Goal: Task Accomplishment & Management: Use online tool/utility

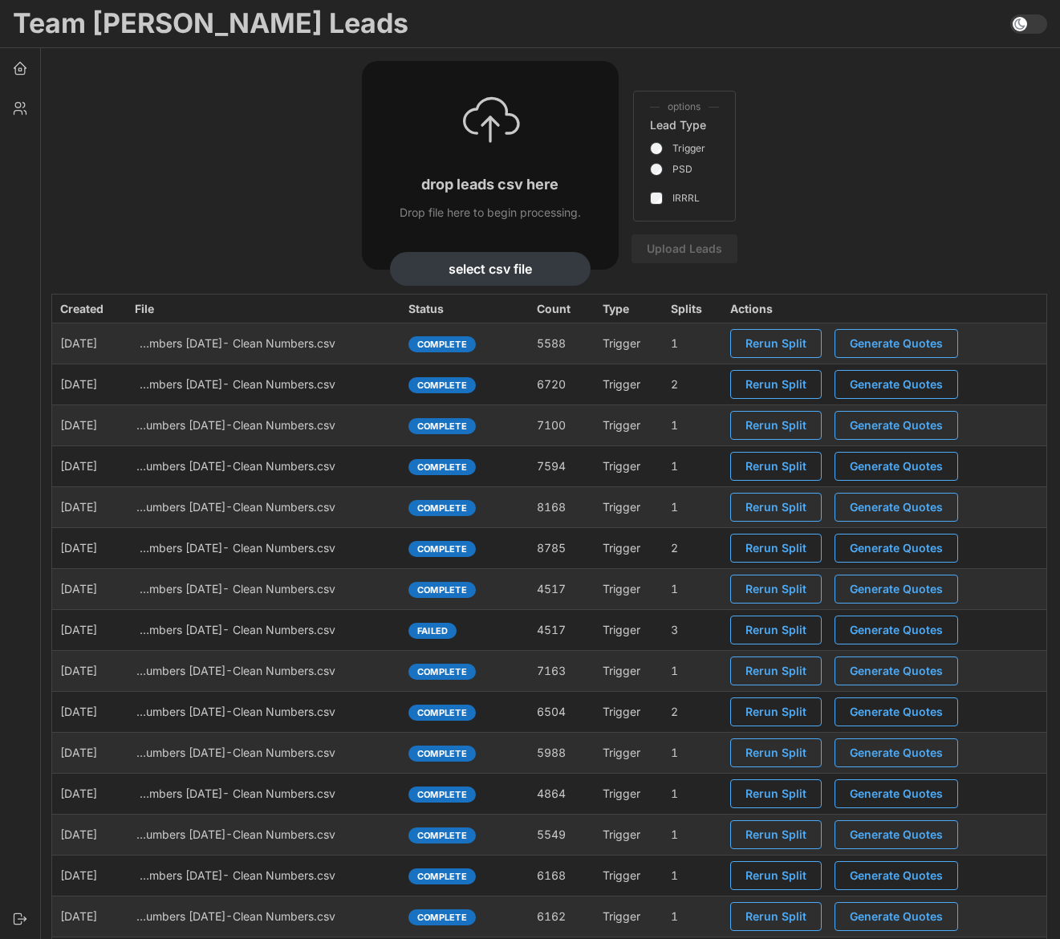
click at [1028, 27] on span at bounding box center [1038, 23] width 22 height 19
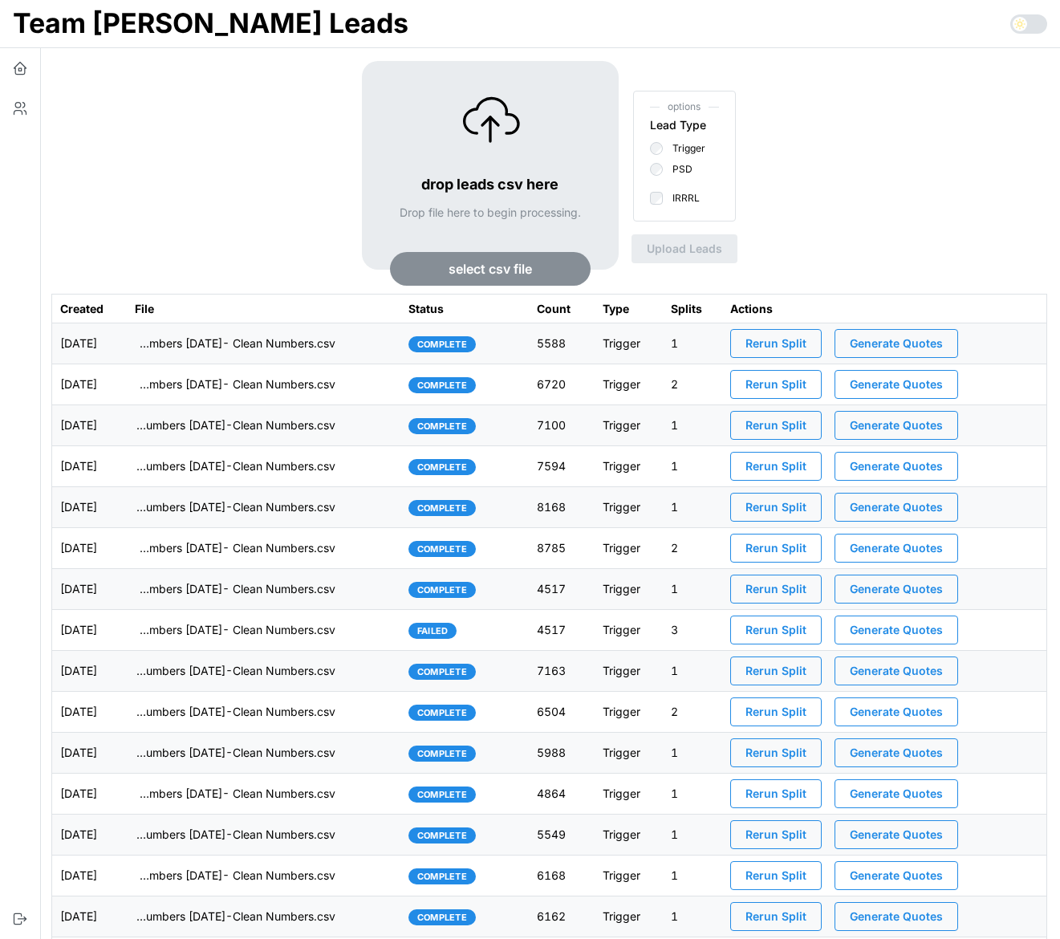
click at [891, 545] on span "Generate Quotes" at bounding box center [896, 548] width 93 height 27
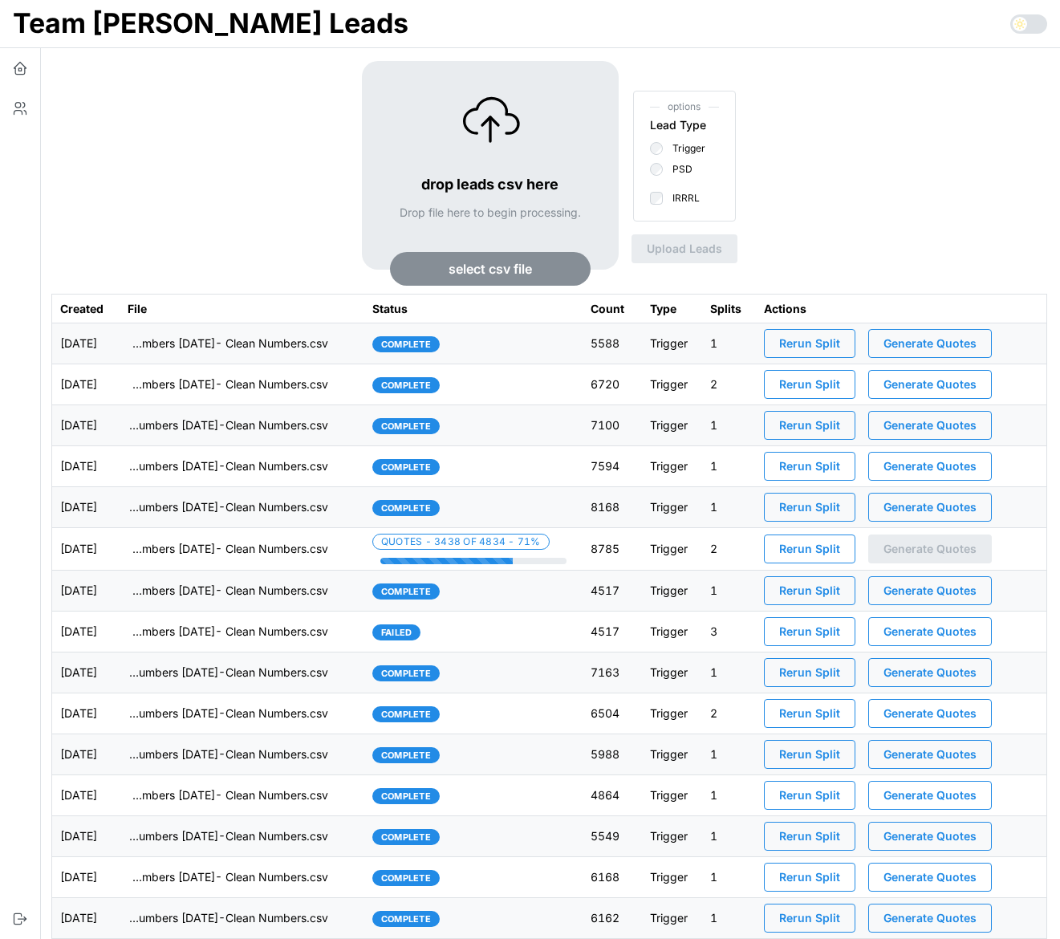
click at [829, 226] on div "drop leads csv here Drop file here to begin processing. select csv file options…" at bounding box center [549, 177] width 996 height 233
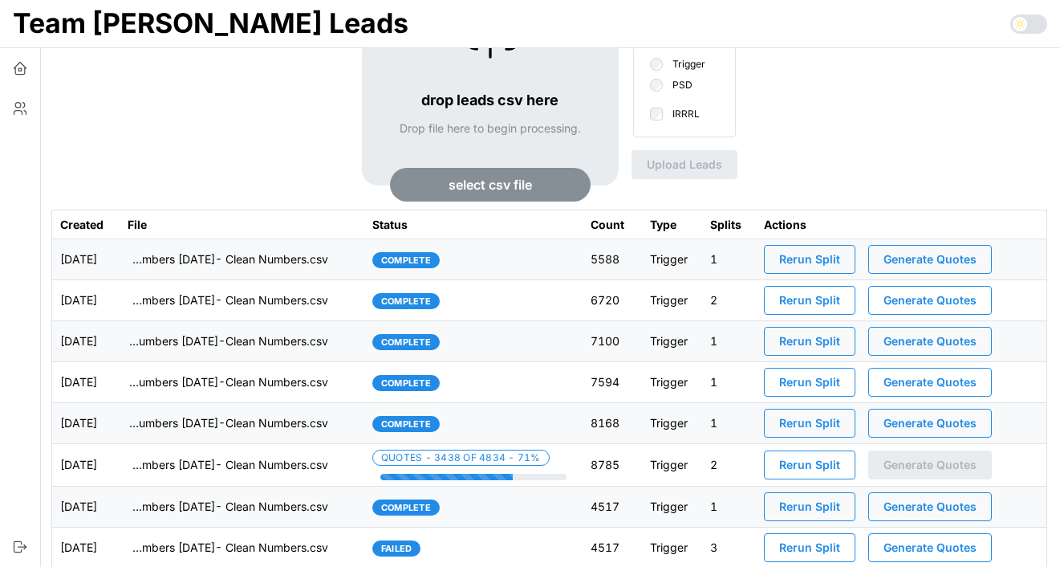
scroll to position [110, 0]
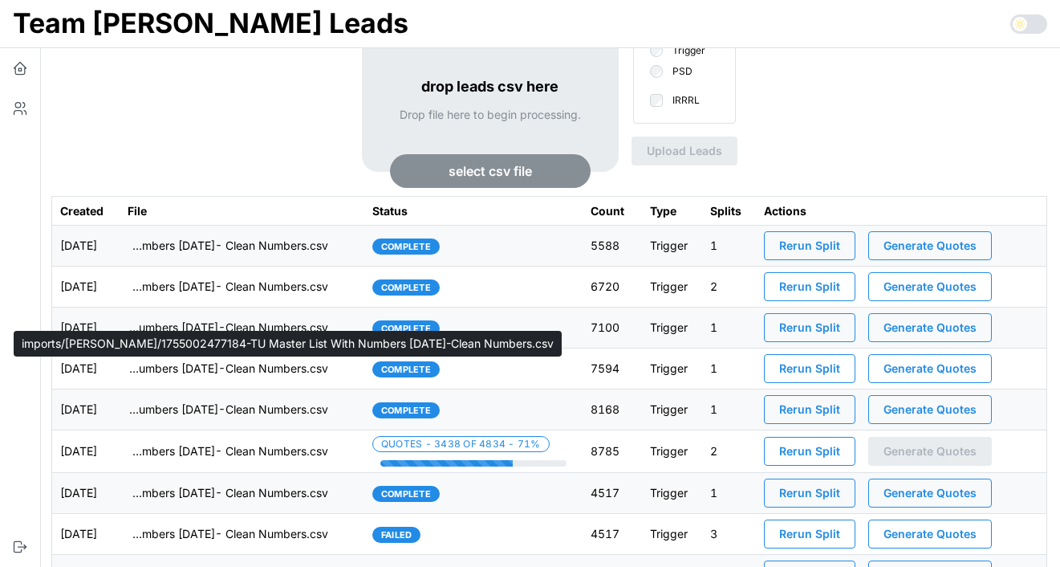
scroll to position [114, 0]
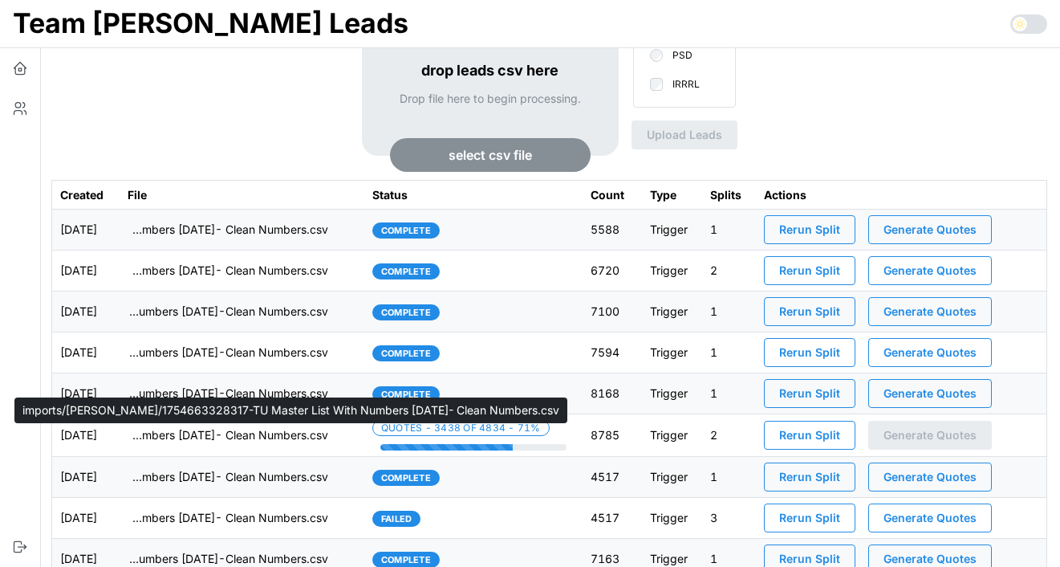
click at [261, 440] on p "imports/[PERSON_NAME]/1754663328317-TU Master List With Numbers [DATE]- Clean N…" at bounding box center [228, 435] width 201 height 16
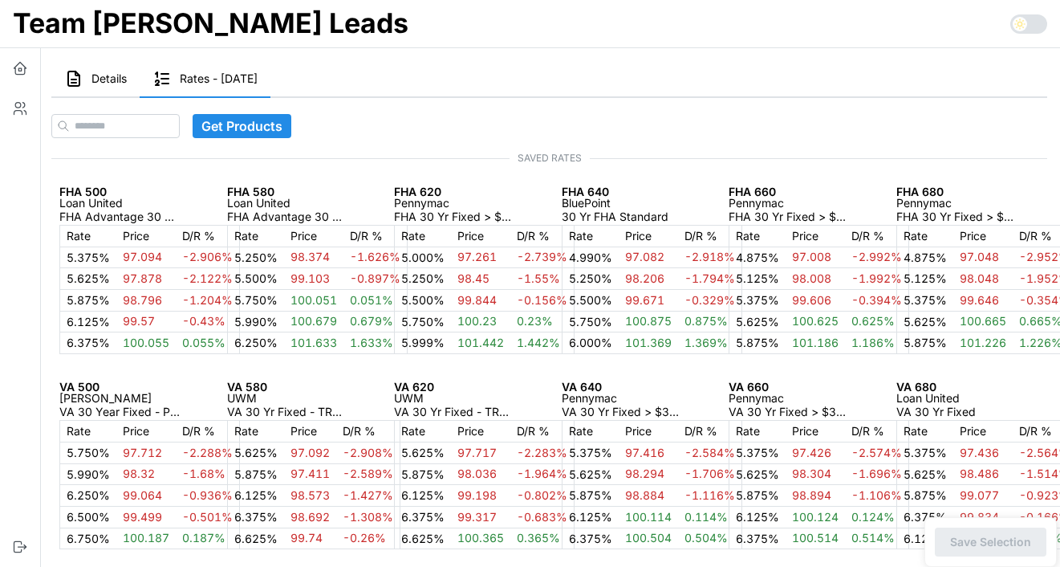
click at [112, 84] on span "Details" at bounding box center [109, 78] width 35 height 11
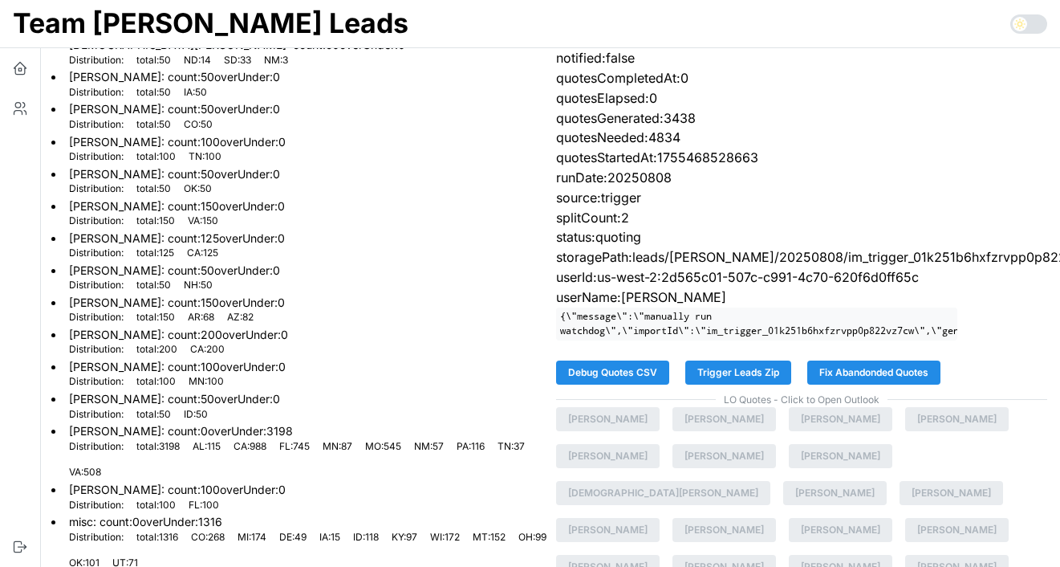
scroll to position [324, 0]
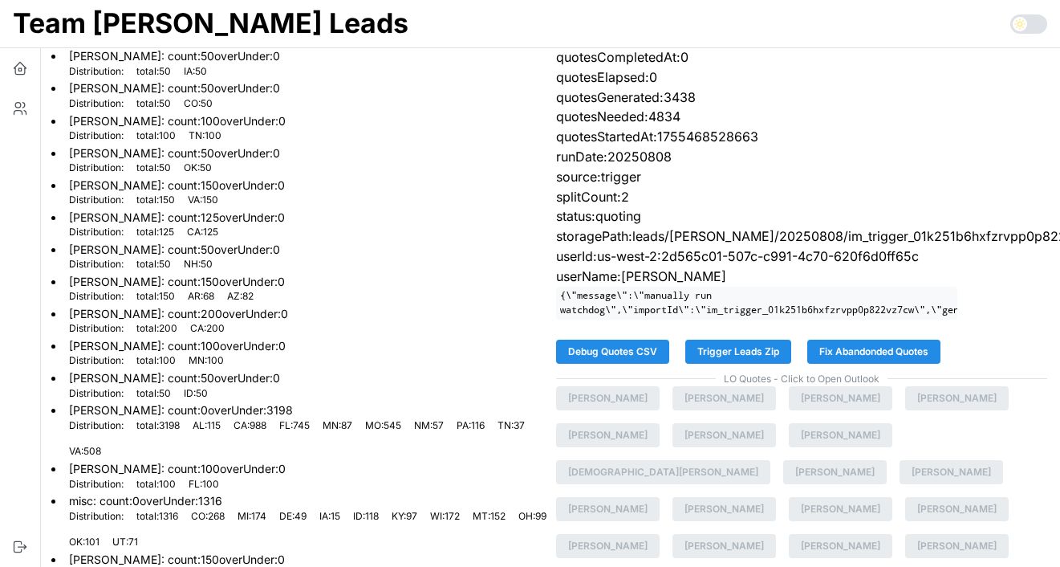
click at [858, 344] on span "Fix Abandonded Quotes" at bounding box center [874, 351] width 109 height 22
click at [18, 67] on icon "button" at bounding box center [20, 68] width 16 height 16
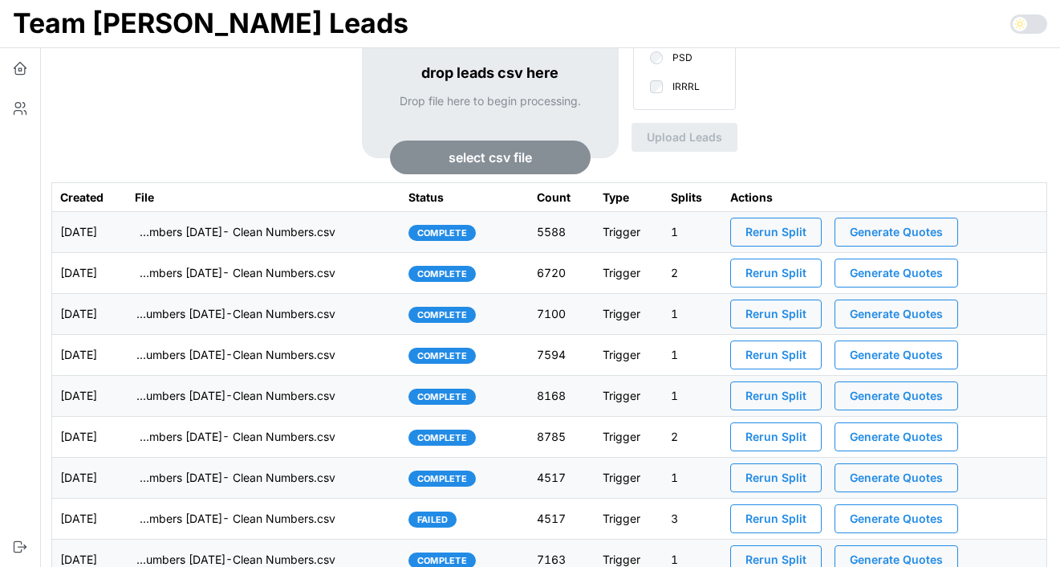
scroll to position [122, 0]
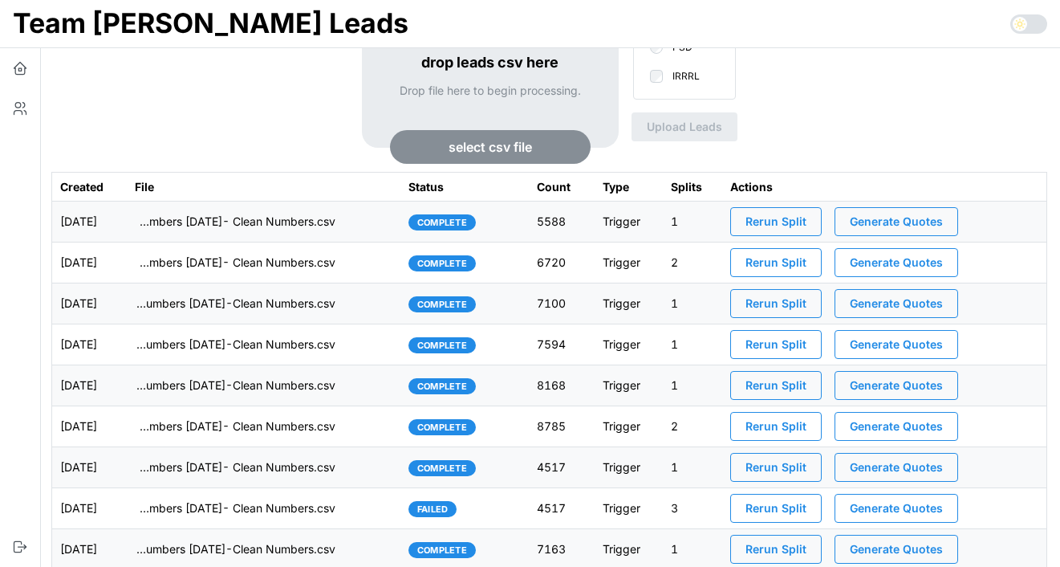
click at [526, 430] on td "complete" at bounding box center [465, 426] width 128 height 41
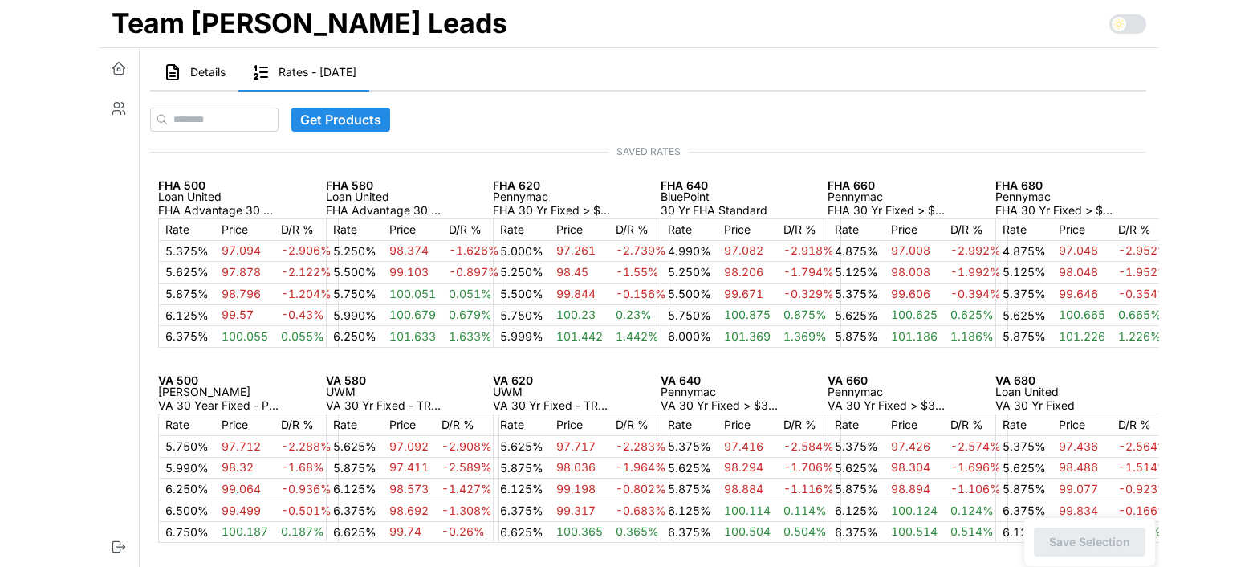
scroll to position [1, 0]
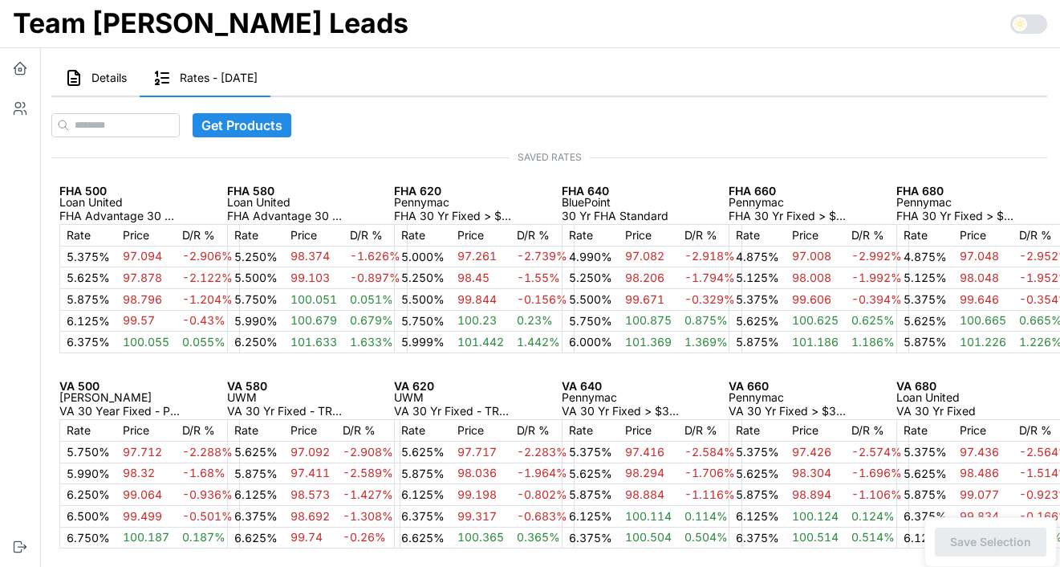
click at [101, 72] on span "Details" at bounding box center [109, 77] width 35 height 11
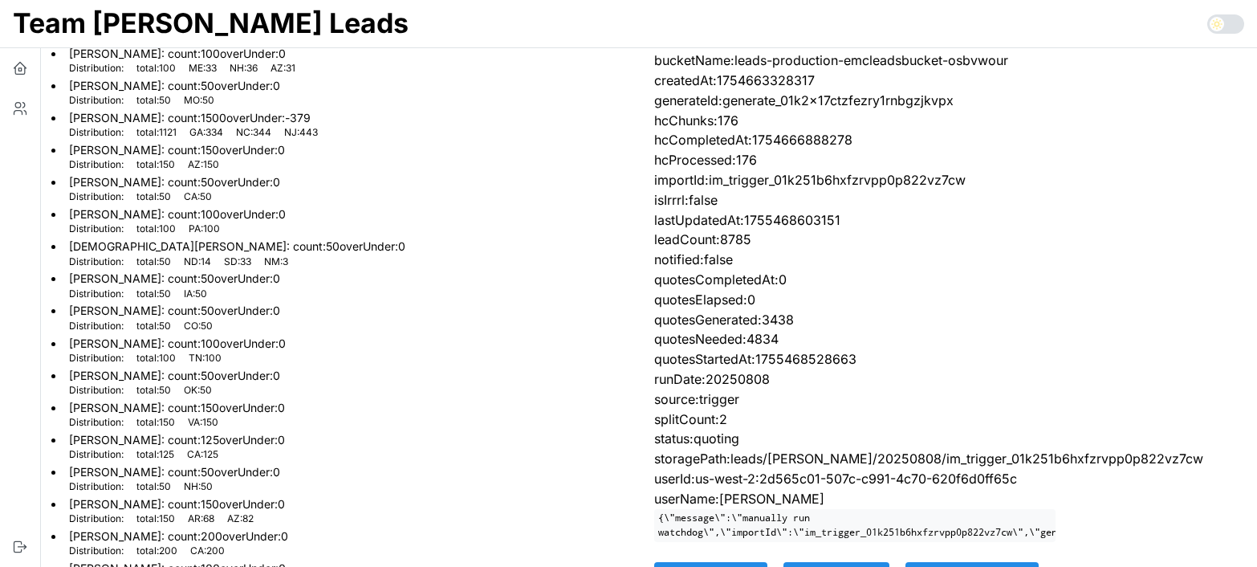
scroll to position [92, 0]
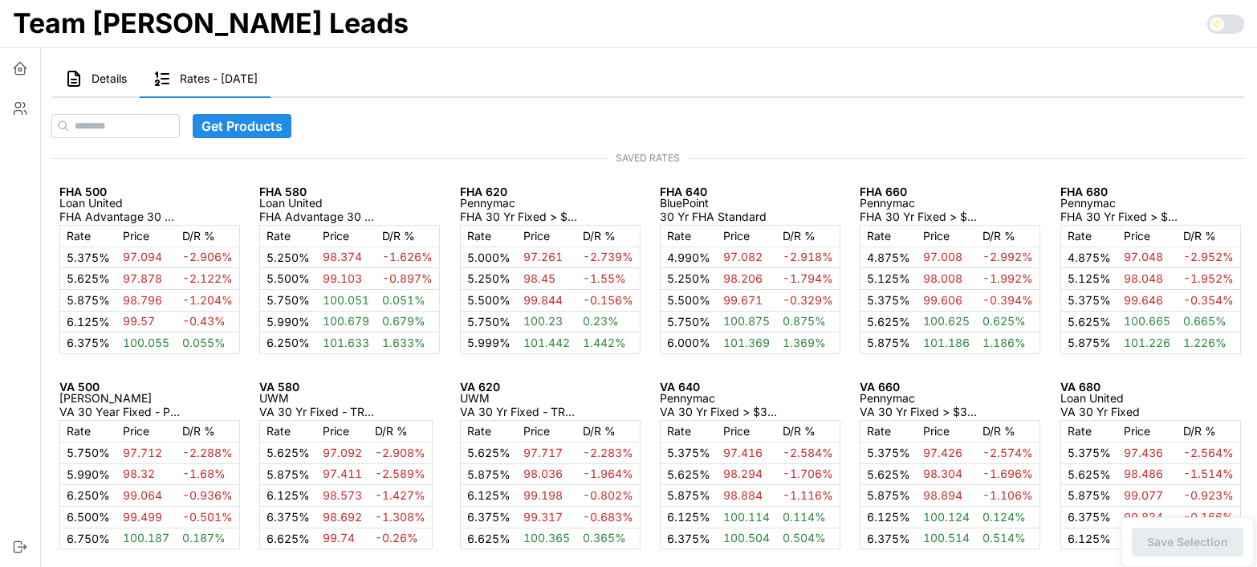
click at [87, 83] on button "Details" at bounding box center [95, 79] width 88 height 37
